Goal: Task Accomplishment & Management: Manage account settings

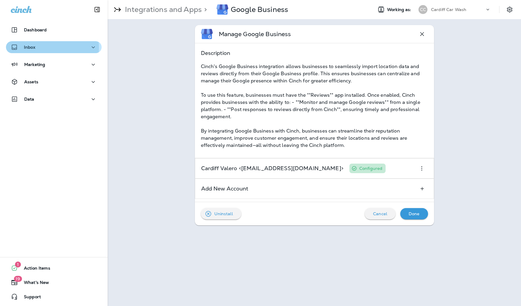
click at [37, 48] on div "Inbox" at bounding box center [54, 47] width 86 height 7
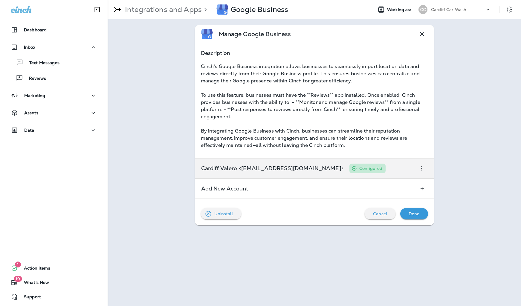
click at [244, 166] on p "Cardiff Valero <[EMAIL_ADDRESS][DOMAIN_NAME]>" at bounding box center [272, 168] width 142 height 5
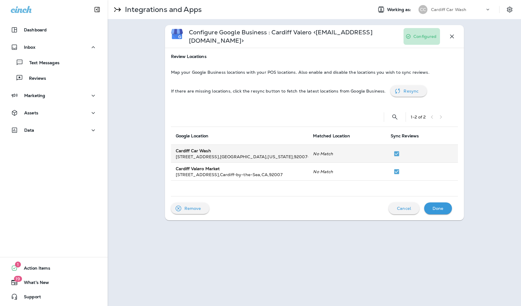
click at [225, 148] on div "Cardiff Car Wash" at bounding box center [240, 151] width 128 height 6
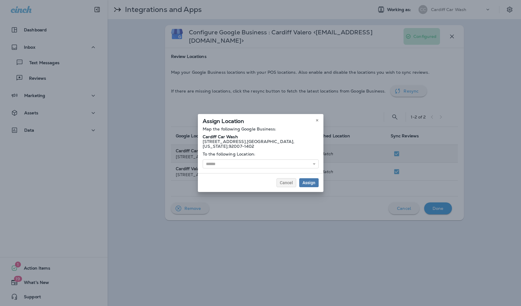
click at [239, 174] on div "Cancel Assign" at bounding box center [260, 182] width 125 height 19
click at [240, 164] on input "text" at bounding box center [261, 164] width 116 height 9
click at [143, 119] on div "Assign Location Map the following Google Business: [GEOGRAPHIC_DATA][STREET_ADD…" at bounding box center [260, 153] width 521 height 306
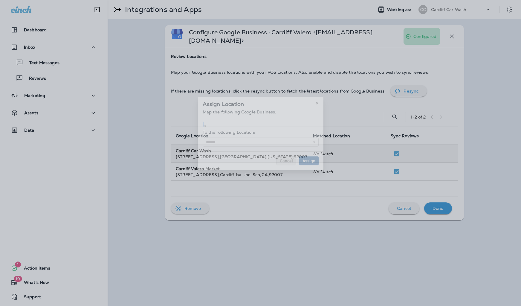
click at [143, 119] on div "Assign Location Map the following Google Business: , , , To the following Locat…" at bounding box center [260, 134] width 521 height 306
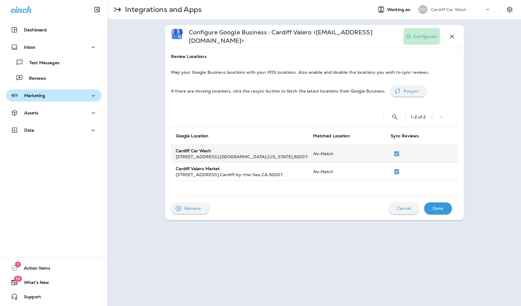
click at [38, 94] on p "Marketing" at bounding box center [34, 95] width 21 height 5
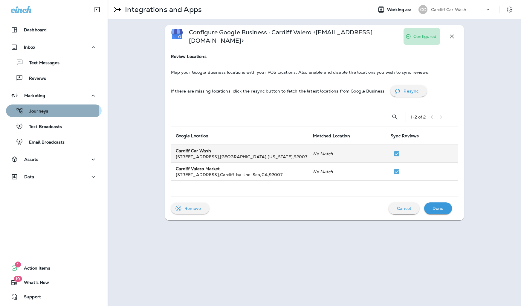
click at [38, 111] on p "Journeys" at bounding box center [35, 112] width 25 height 6
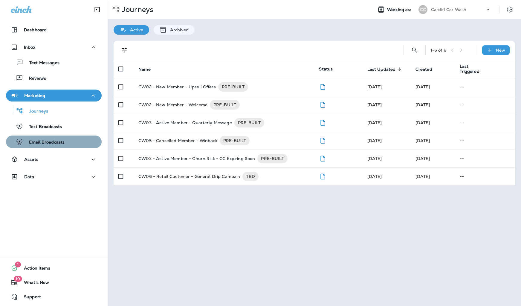
click at [54, 140] on p "Email Broadcasts" at bounding box center [44, 143] width 42 height 6
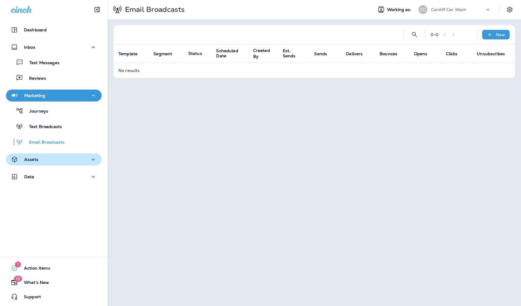
click at [51, 157] on div "Assets" at bounding box center [54, 159] width 86 height 7
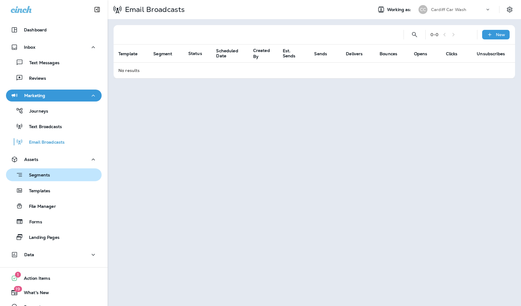
click at [51, 175] on div "Segments" at bounding box center [53, 174] width 91 height 9
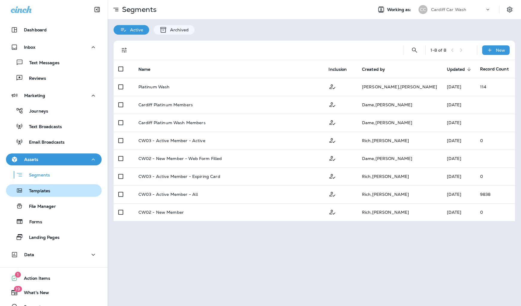
click at [50, 191] on p "Templates" at bounding box center [36, 192] width 27 height 6
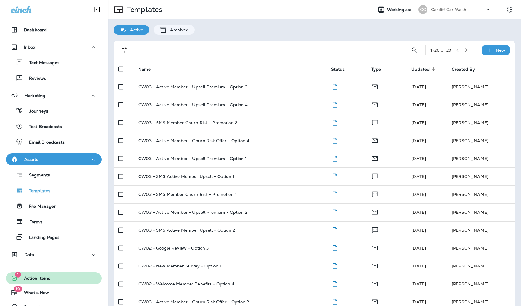
click at [37, 281] on span "Action Items" at bounding box center [34, 279] width 32 height 7
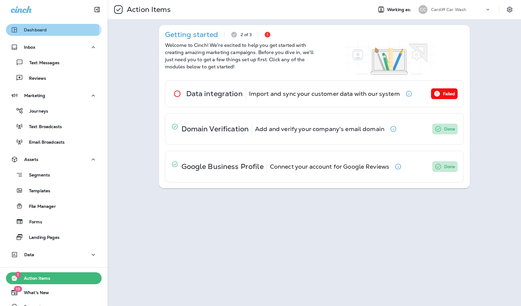
click at [49, 30] on div "Dashboard" at bounding box center [54, 29] width 86 height 7
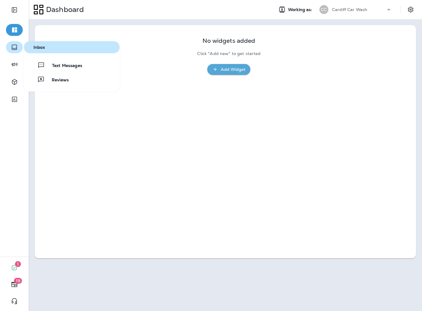
click at [13, 47] on icon "button" at bounding box center [14, 47] width 7 height 7
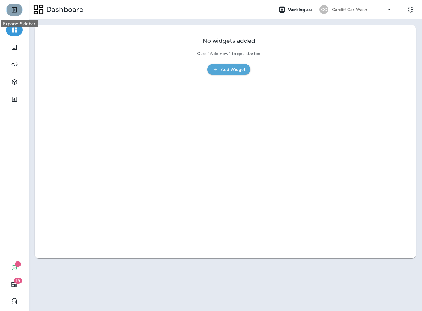
click at [16, 10] on icon "Expand Sidebar" at bounding box center [14, 9] width 7 height 7
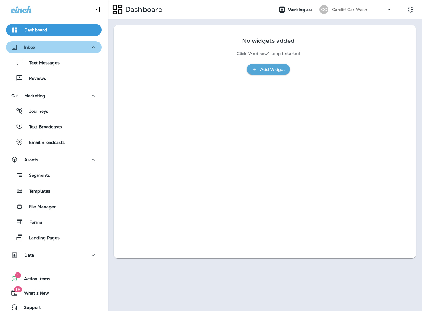
click at [57, 48] on div "Inbox" at bounding box center [54, 47] width 86 height 7
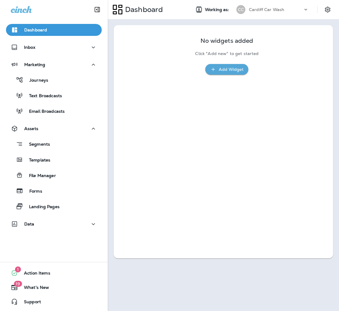
click at [262, 13] on div "Cardiff Car Wash" at bounding box center [276, 9] width 54 height 9
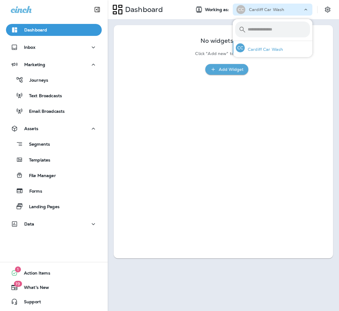
click at [259, 51] on p "Cardiff Car Wash" at bounding box center [263, 49] width 38 height 5
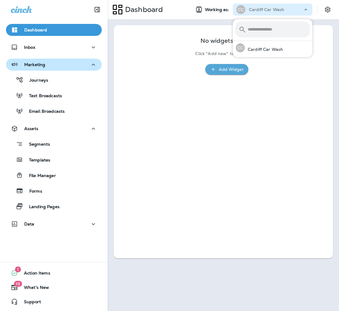
click at [44, 61] on div "Marketing" at bounding box center [28, 64] width 34 height 7
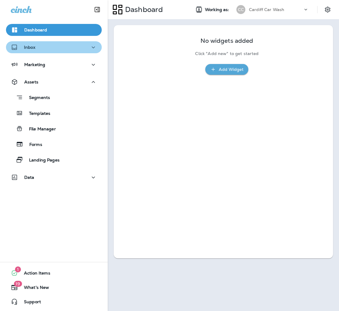
click at [54, 51] on div "Inbox" at bounding box center [54, 47] width 86 height 7
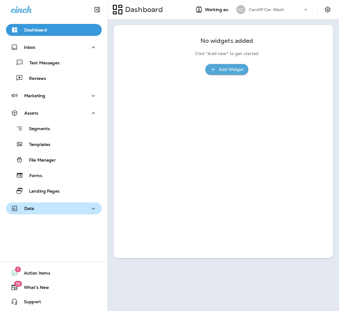
click at [44, 210] on div "Data" at bounding box center [54, 208] width 86 height 7
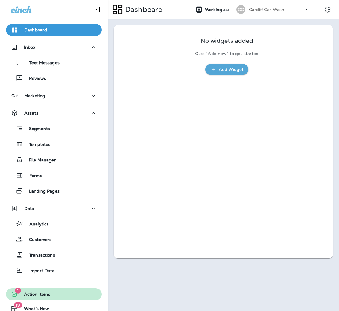
click at [44, 294] on span "Action Items" at bounding box center [34, 295] width 32 height 7
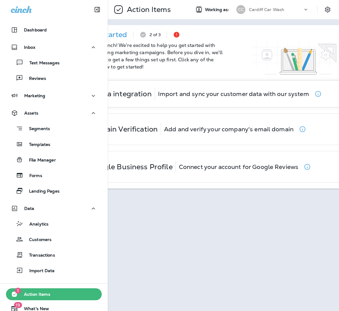
click at [193, 107] on div "Data integration Import and sync your customer data with our system" at bounding box center [201, 94] width 255 height 26
click at [100, 12] on button "Collapse Sidebar" at bounding box center [97, 10] width 17 height 12
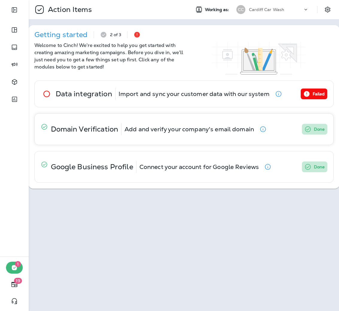
click at [89, 134] on div "Domain Verification" at bounding box center [85, 129] width 68 height 12
click at [256, 130] on div "Domain Verification Add and verify your company's email domain" at bounding box center [155, 129] width 240 height 31
click at [262, 130] on icon "button" at bounding box center [262, 128] width 7 height 7
click at [184, 169] on p "Connect your account for Google Reviews" at bounding box center [198, 166] width 119 height 5
